Goal: Navigation & Orientation: Find specific page/section

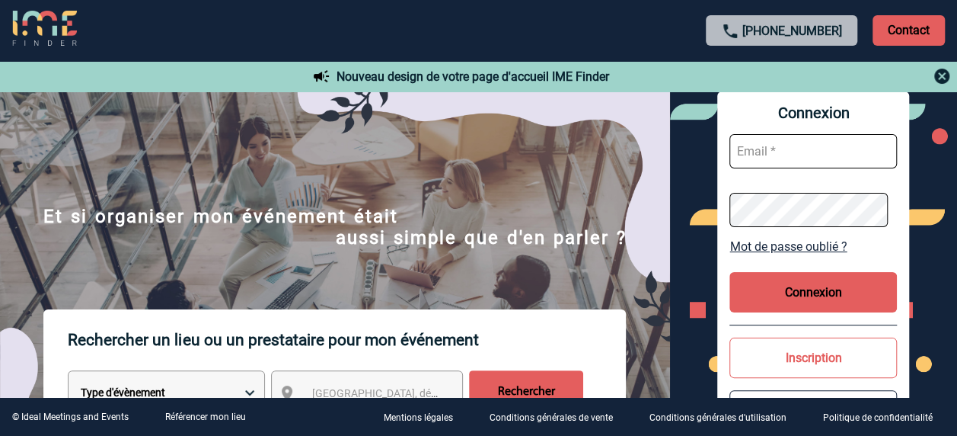
scroll to position [152, 0]
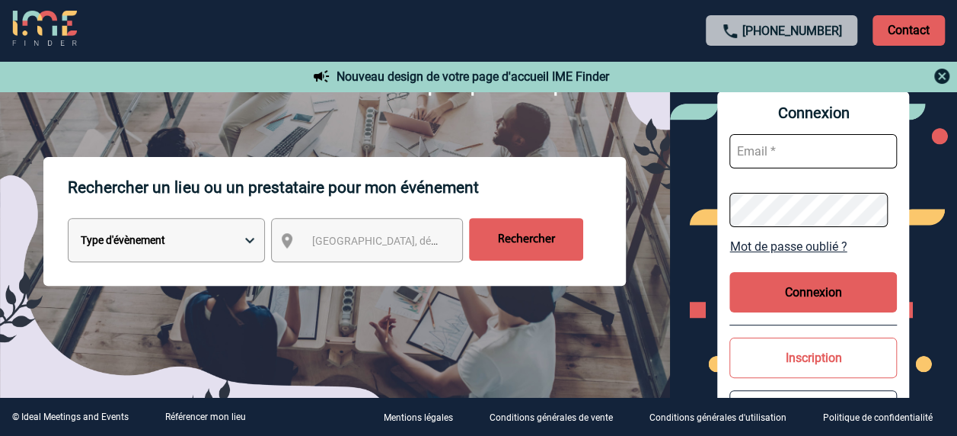
click at [133, 247] on select "Type d'évènement Séminaire avec nuitée Réunion Repas de groupe Team Building & …" at bounding box center [166, 240] width 197 height 44
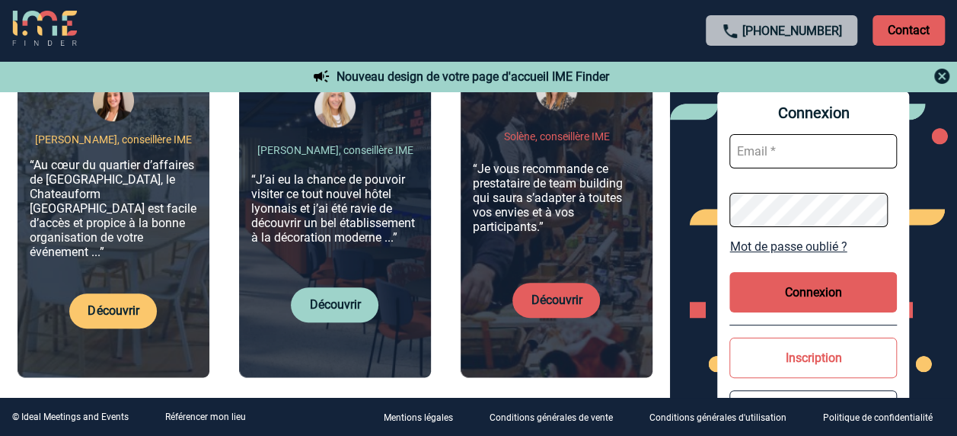
scroll to position [685, 0]
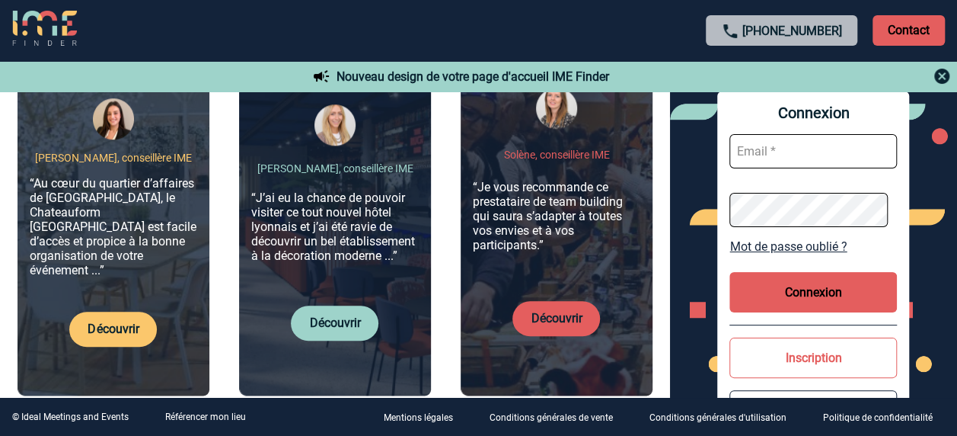
click at [106, 321] on link "Découvrir" at bounding box center [113, 328] width 51 height 14
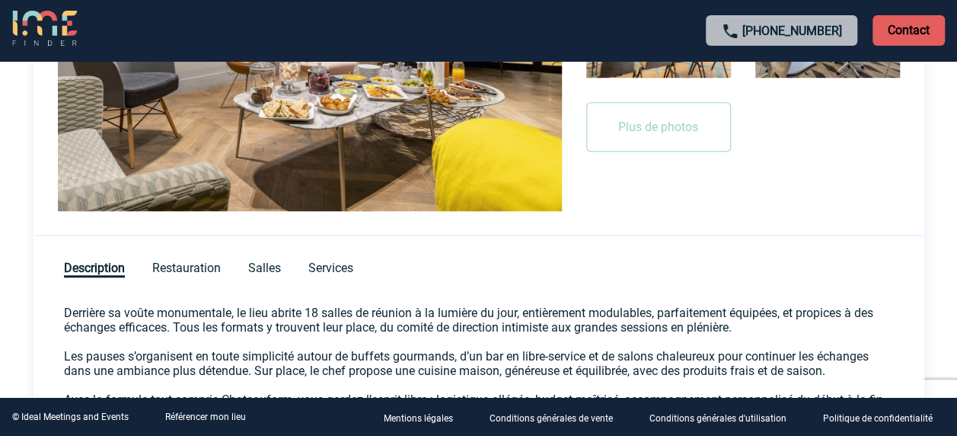
scroll to position [616, 0]
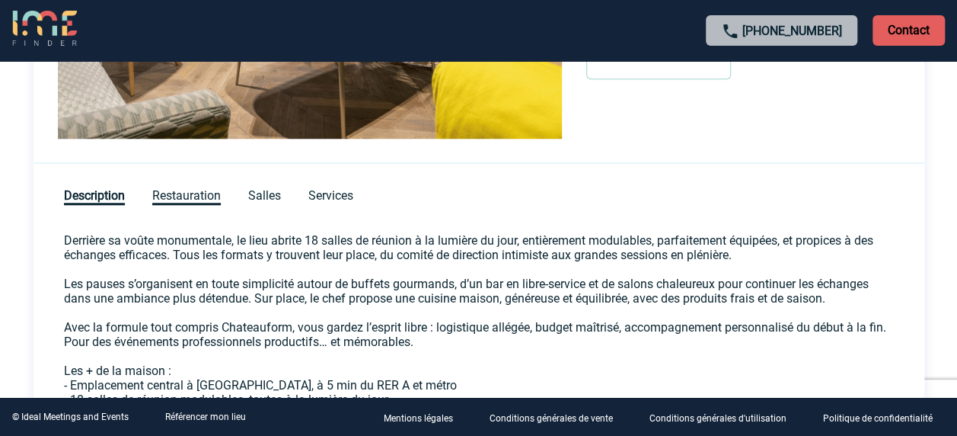
click at [169, 190] on span "Restauration" at bounding box center [186, 196] width 69 height 17
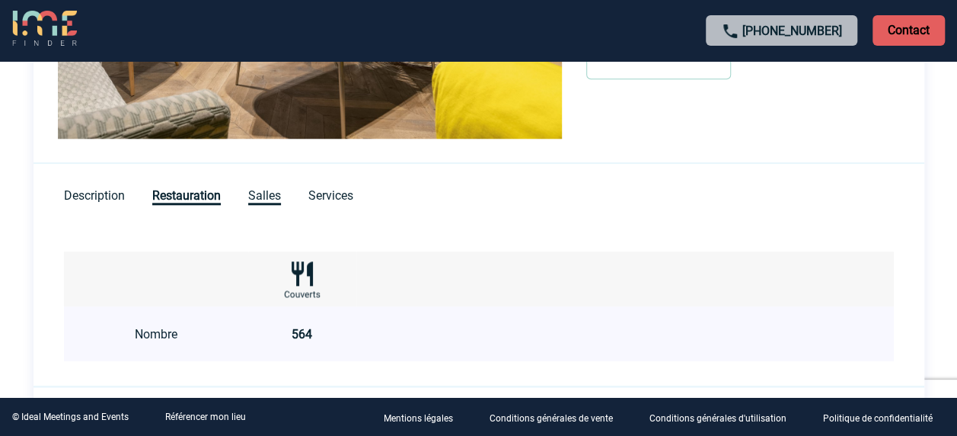
click at [276, 189] on span "Salles" at bounding box center [264, 196] width 33 height 17
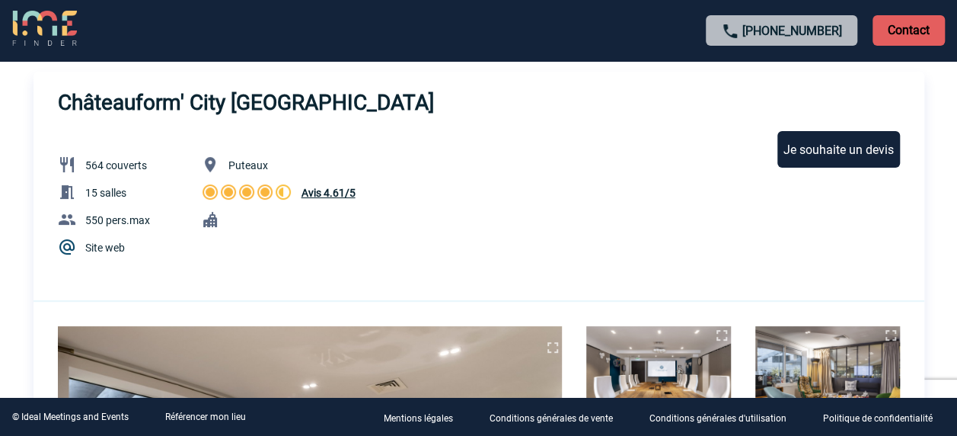
scroll to position [0, 0]
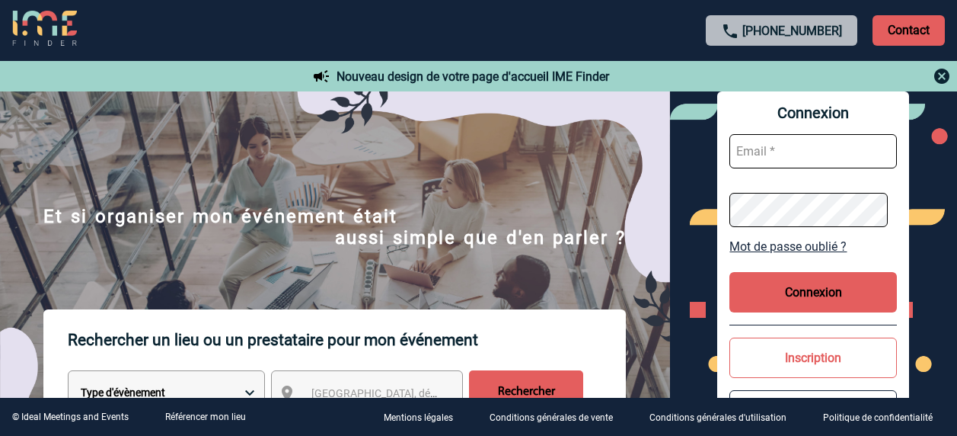
scroll to position [685, 0]
